Goal: Transaction & Acquisition: Subscribe to service/newsletter

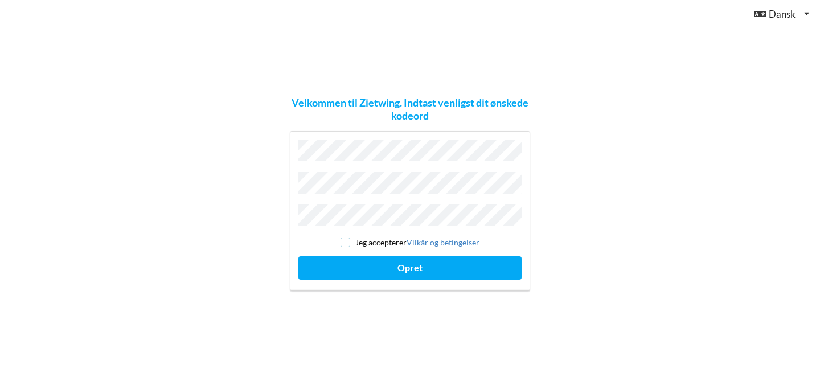
click at [348, 239] on input "checkbox" at bounding box center [346, 243] width 10 height 10
checkbox input "true"
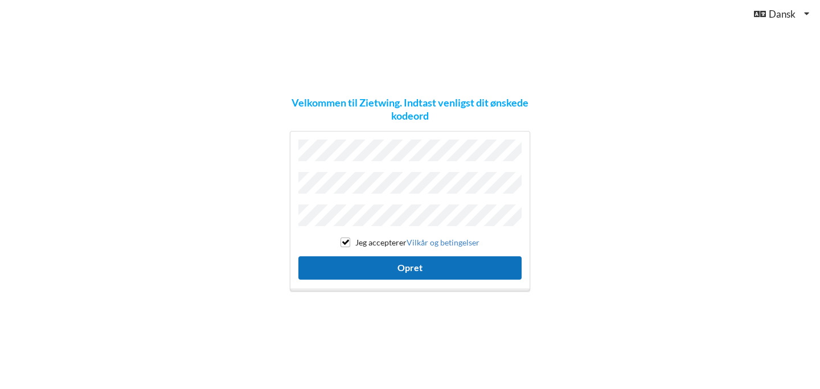
click at [349, 272] on button "Opret" at bounding box center [410, 267] width 223 height 23
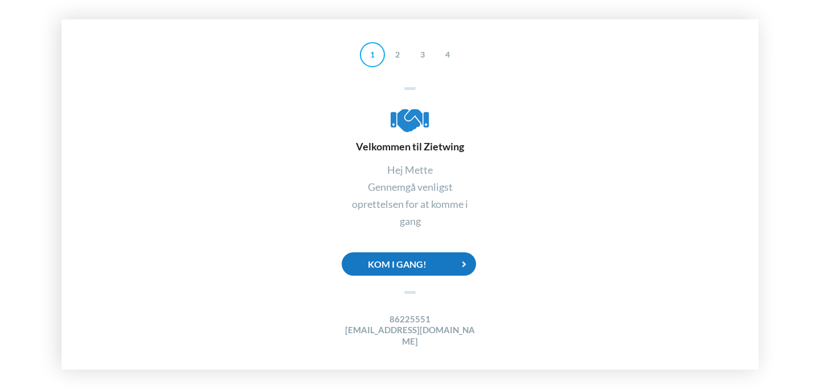
click at [443, 276] on div "Kom i gang!" at bounding box center [409, 263] width 134 height 23
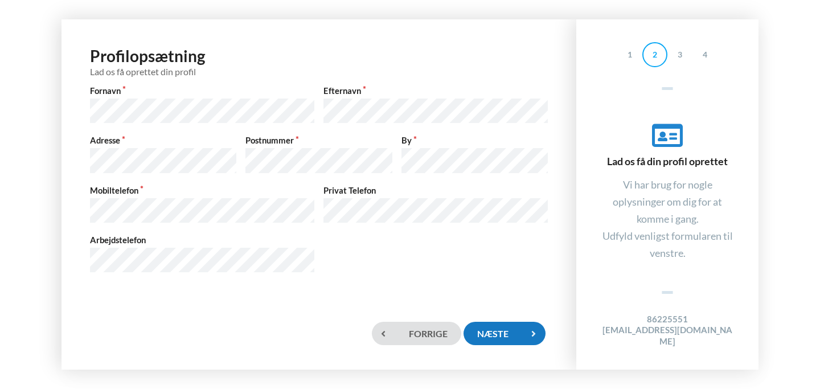
click at [493, 329] on div "Næste" at bounding box center [505, 333] width 82 height 23
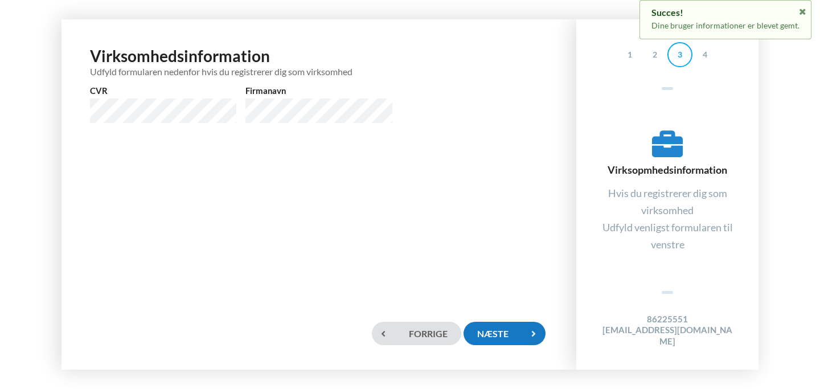
click at [493, 329] on div "Næste" at bounding box center [505, 333] width 82 height 23
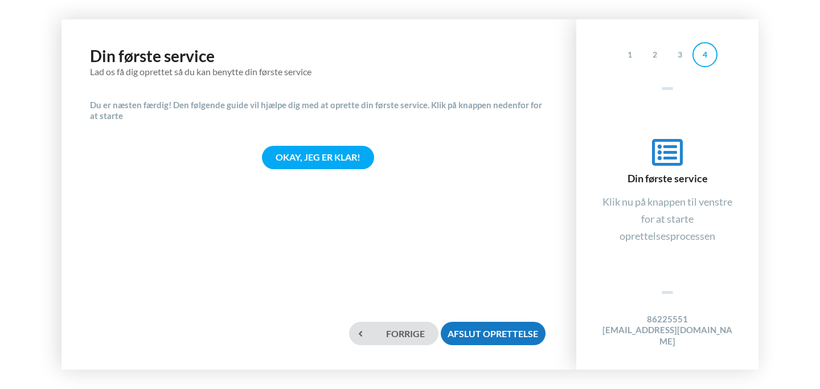
click at [488, 333] on div "Afslut oprettelse" at bounding box center [493, 333] width 105 height 23
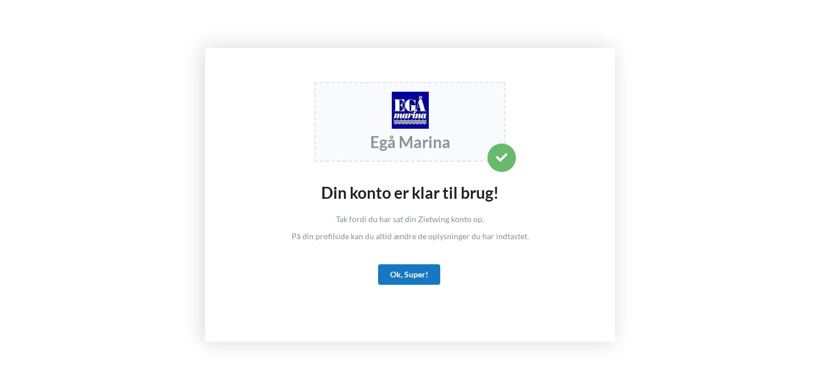
click at [413, 281] on div "Ok, Super!" at bounding box center [409, 274] width 62 height 21
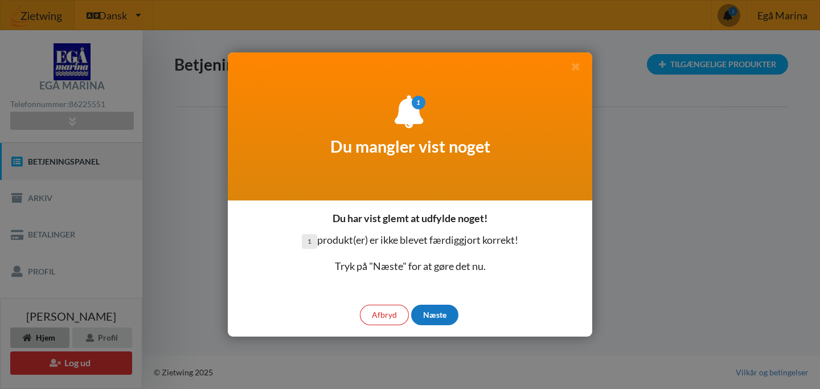
click at [437, 317] on div "Næste" at bounding box center [434, 315] width 47 height 21
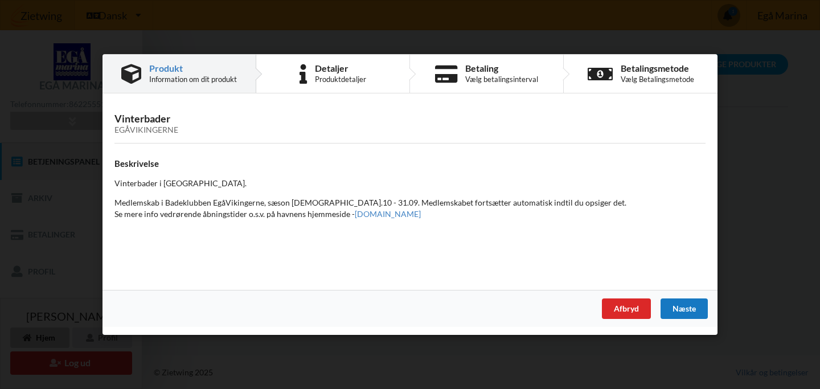
click at [683, 314] on div "Næste" at bounding box center [684, 309] width 47 height 21
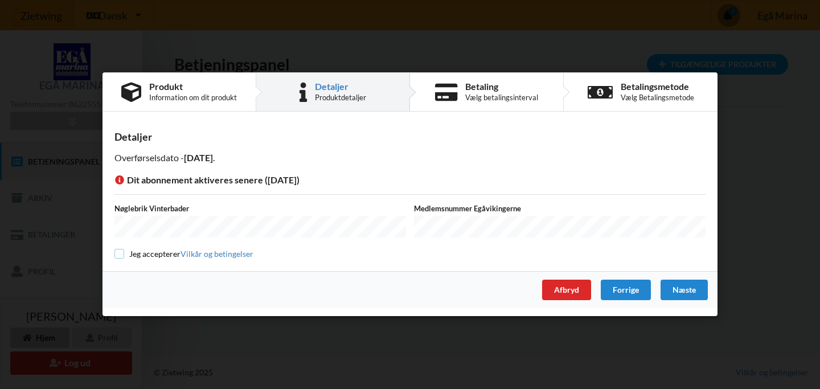
click at [116, 251] on input "checkbox" at bounding box center [120, 254] width 10 height 10
checkbox input "true"
click at [683, 289] on div "Næste" at bounding box center [684, 290] width 47 height 21
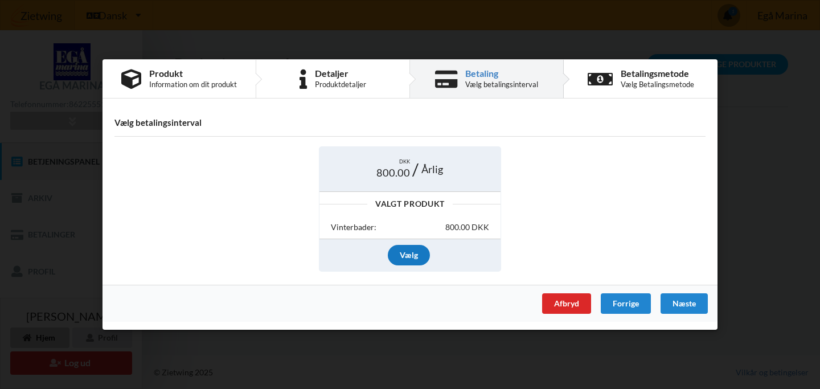
click at [411, 258] on div "Vælg" at bounding box center [409, 255] width 42 height 21
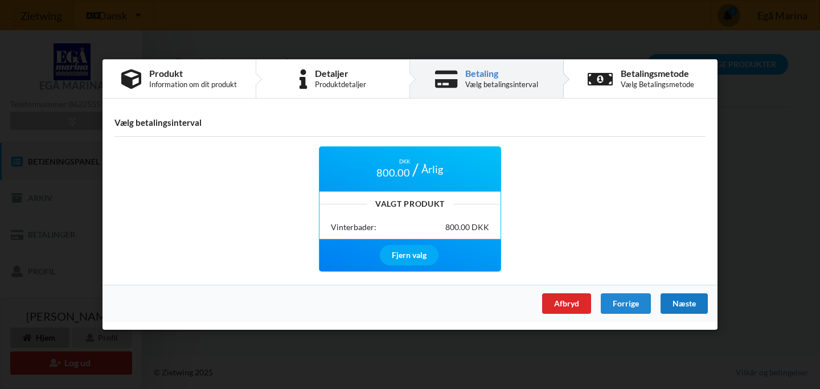
click at [687, 306] on div "Næste" at bounding box center [684, 303] width 47 height 21
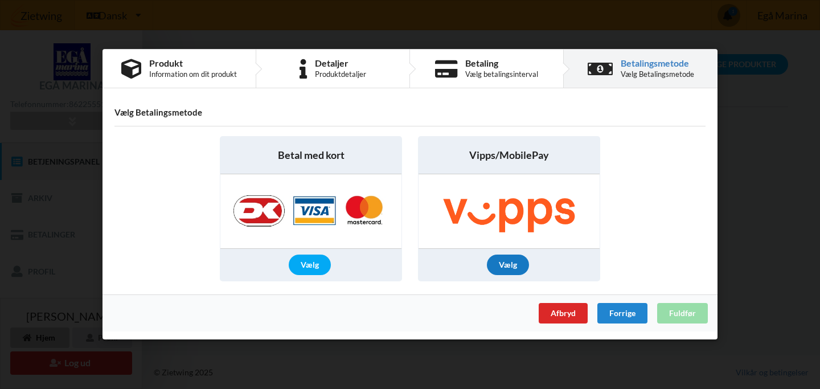
click at [498, 268] on div "Vælg" at bounding box center [508, 265] width 42 height 21
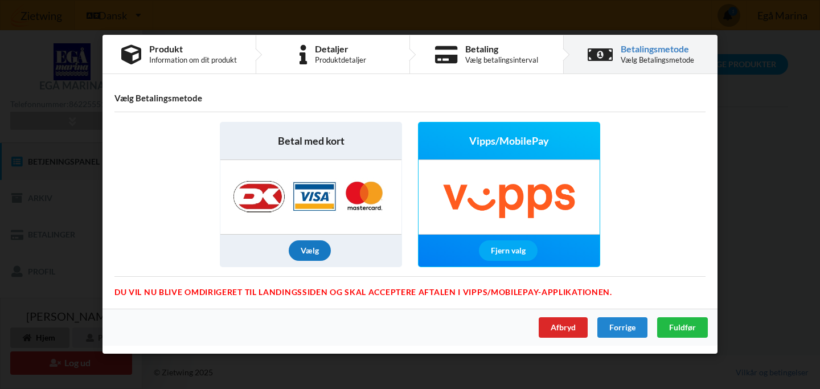
click at [313, 253] on div "Vælg" at bounding box center [310, 251] width 42 height 21
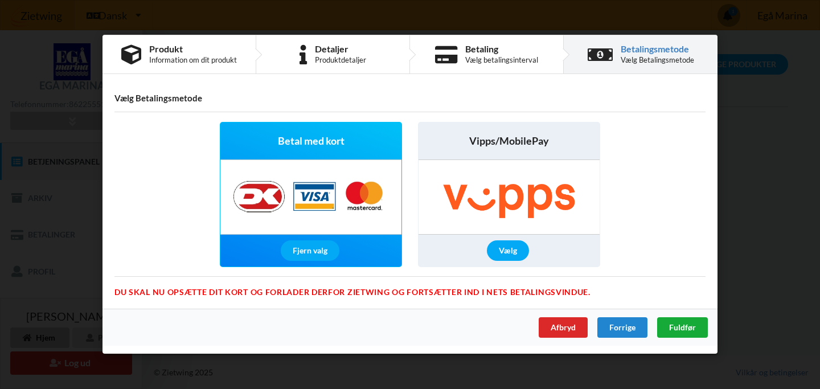
click at [685, 329] on span "Fuldfør" at bounding box center [682, 328] width 27 height 10
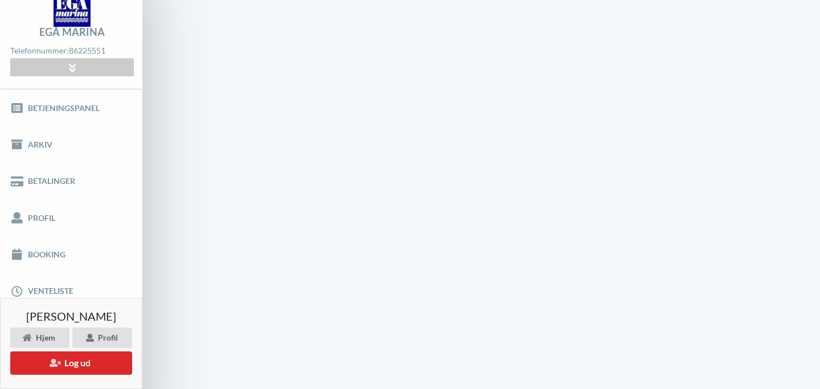
scroll to position [1, 0]
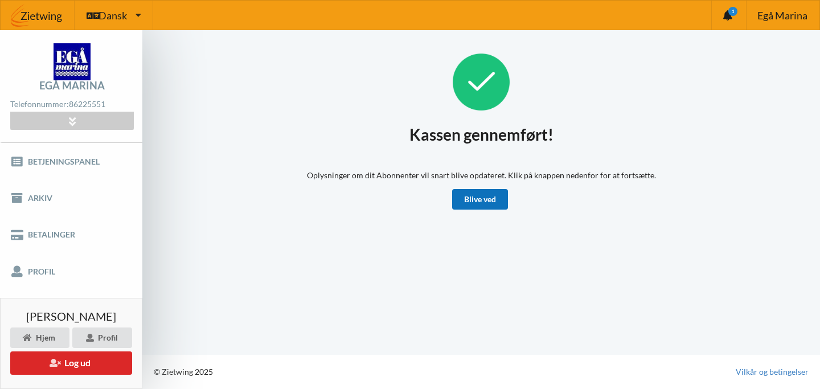
click at [488, 206] on link "Blive ved" at bounding box center [480, 199] width 56 height 21
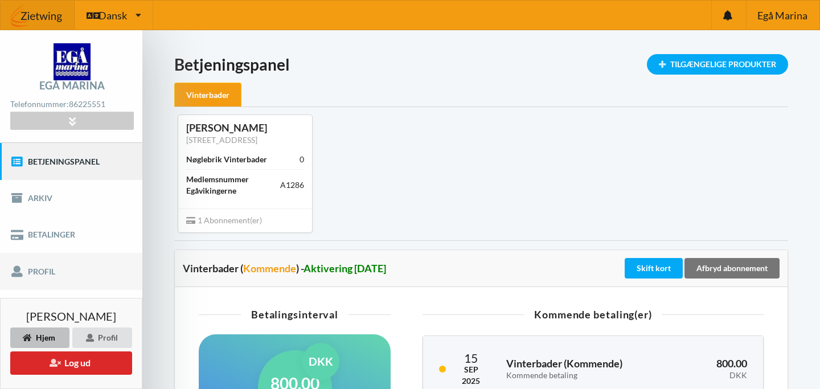
click at [68, 272] on link "Profil" at bounding box center [71, 271] width 142 height 36
